Goal: Transaction & Acquisition: Register for event/course

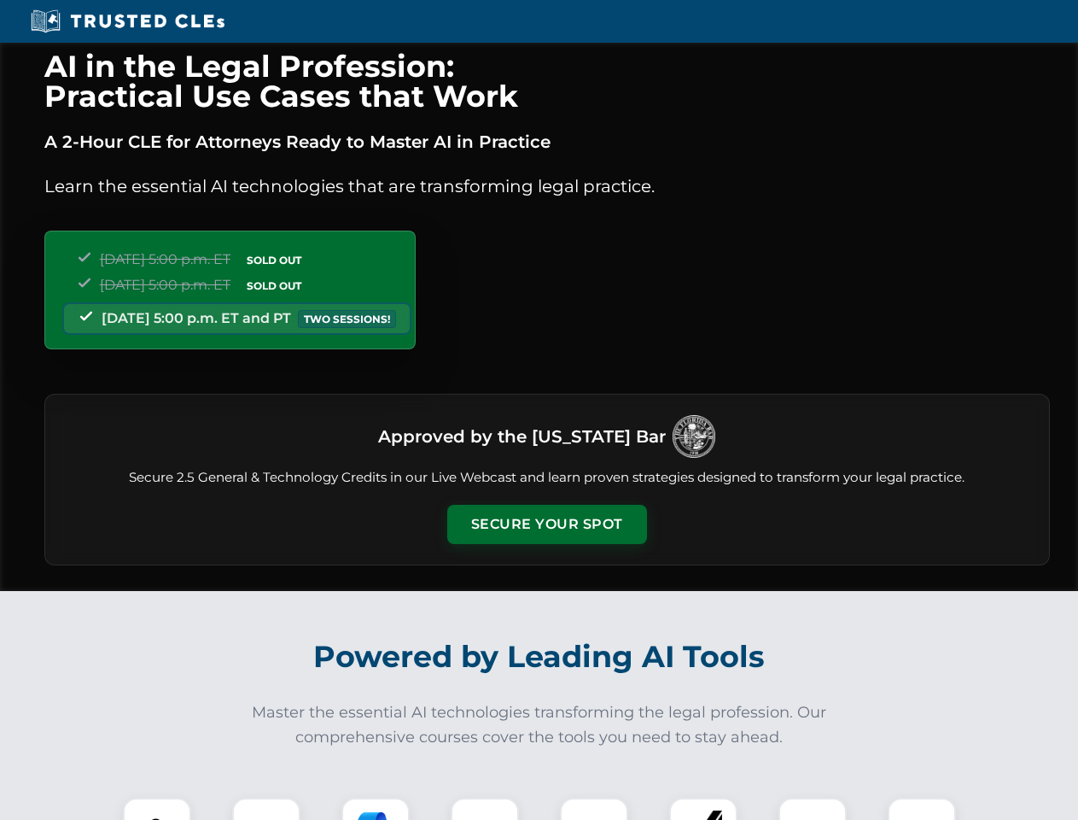
click at [546, 524] on button "Secure Your Spot" at bounding box center [547, 524] width 200 height 39
click at [157, 809] on img at bounding box center [157, 832] width 50 height 50
click at [266, 809] on div at bounding box center [266, 832] width 68 height 68
